Goal: Check status: Check status

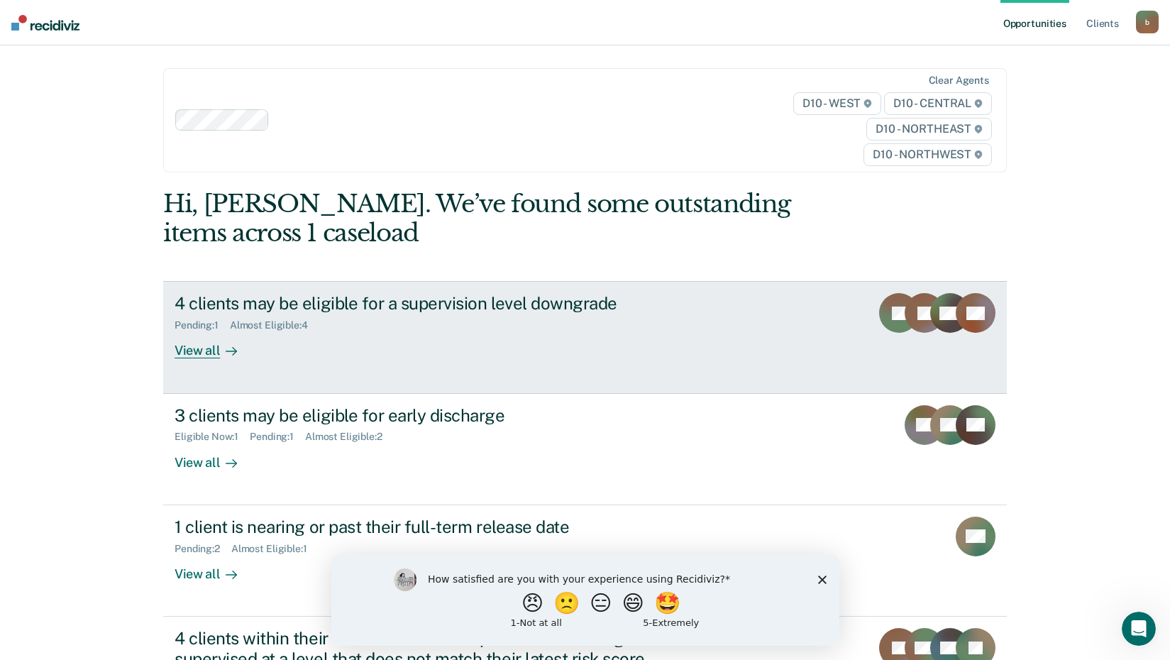
click at [204, 352] on div "View all" at bounding box center [214, 345] width 79 height 28
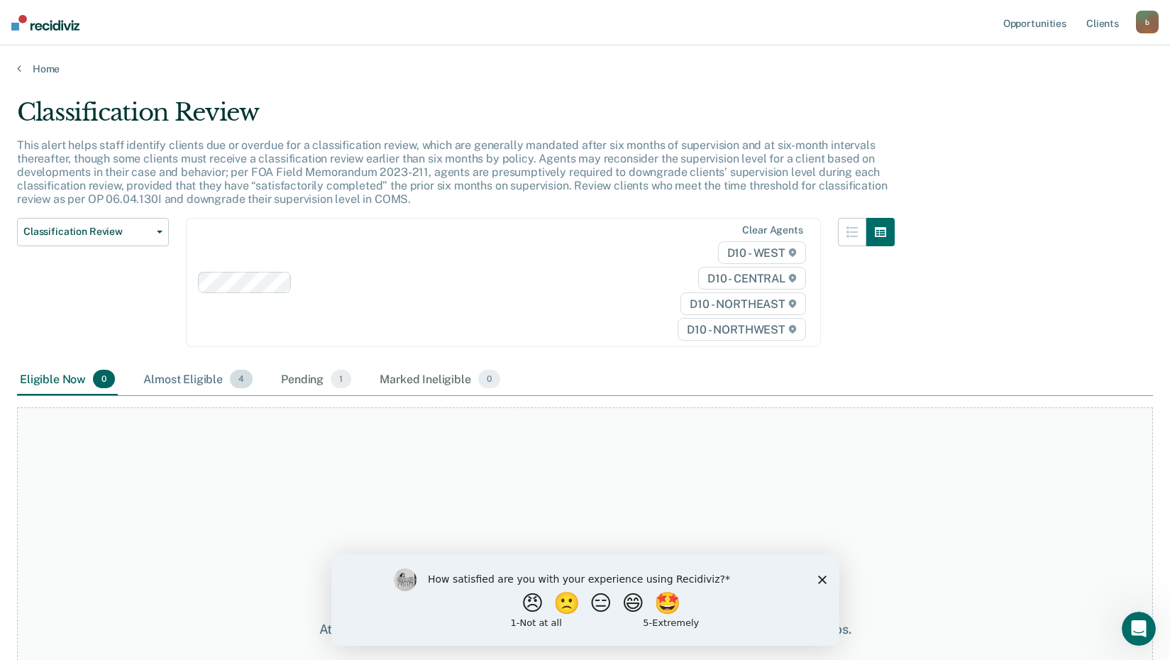
click at [219, 375] on div "Almost Eligible 4" at bounding box center [198, 379] width 115 height 31
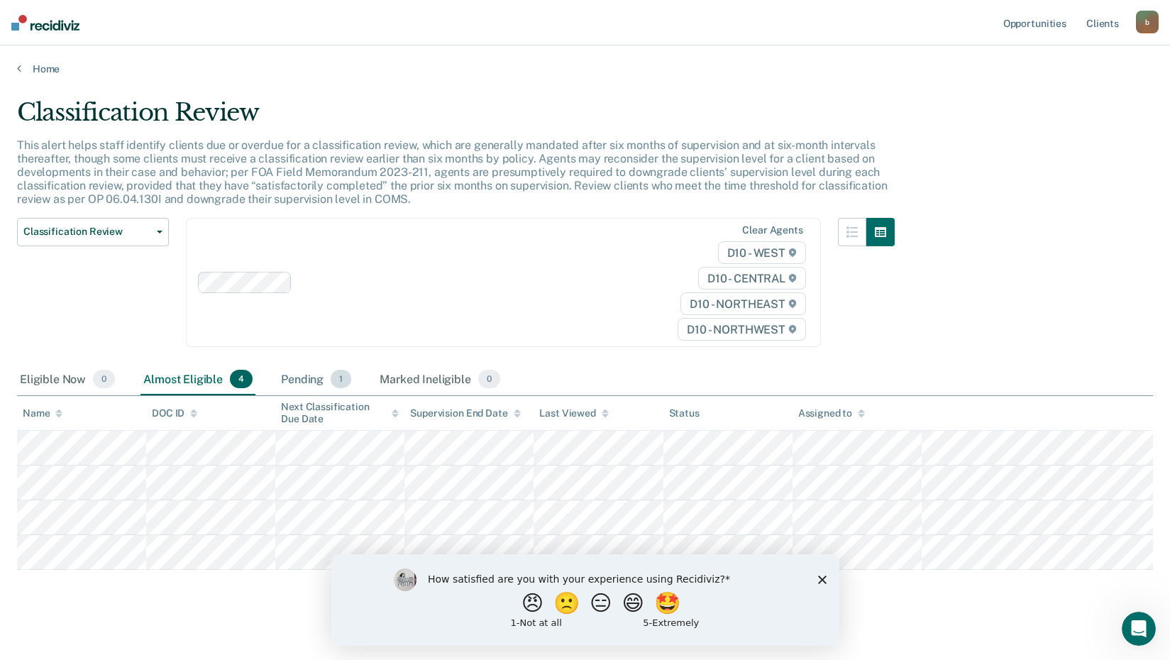
click at [319, 380] on div "Pending 1" at bounding box center [316, 379] width 76 height 31
